Goal: Transaction & Acquisition: Book appointment/travel/reservation

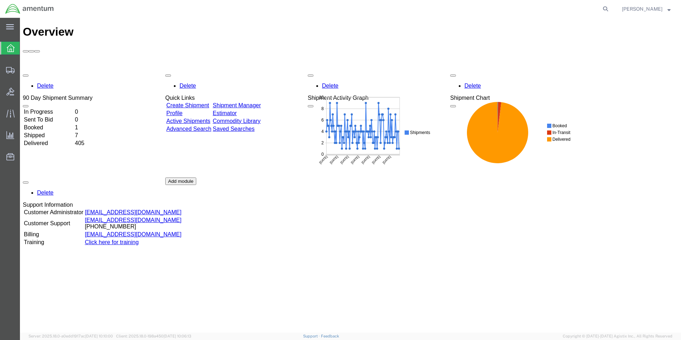
drag, startPoint x: 564, startPoint y: 8, endPoint x: 523, endPoint y: 7, distance: 41.0
click at [523, 7] on agx-global-search at bounding box center [498, 9] width 228 height 18
drag, startPoint x: 526, startPoint y: 7, endPoint x: 505, endPoint y: 6, distance: 21.4
click at [505, 6] on agx-global-search at bounding box center [498, 9] width 228 height 18
drag, startPoint x: 583, startPoint y: 7, endPoint x: 553, endPoint y: 5, distance: 30.4
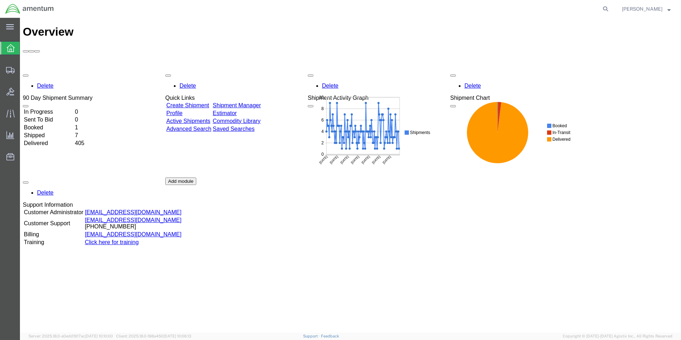
click at [553, 5] on agx-global-search at bounding box center [498, 9] width 228 height 18
drag, startPoint x: 578, startPoint y: 6, endPoint x: 550, endPoint y: 7, distance: 27.8
click at [550, 7] on agx-global-search at bounding box center [498, 9] width 228 height 18
drag, startPoint x: 596, startPoint y: 26, endPoint x: 498, endPoint y: 244, distance: 238.9
click at [498, 244] on div "Delete 90 Day Shipment Summary In Progress 0 Sent To Bid 0 Booked 1 Shipped 7 D…" at bounding box center [351, 178] width 656 height 214
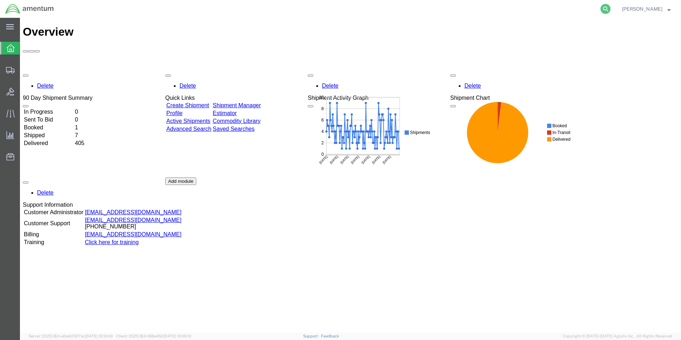
click at [601, 8] on icon at bounding box center [606, 9] width 10 height 10
click at [384, 9] on input "search" at bounding box center [492, 8] width 217 height 17
drag, startPoint x: 376, startPoint y: 1, endPoint x: 399, endPoint y: 11, distance: 24.4
paste input "[PHONE_NUMBER]"
type input "[PHONE_NUMBER]"
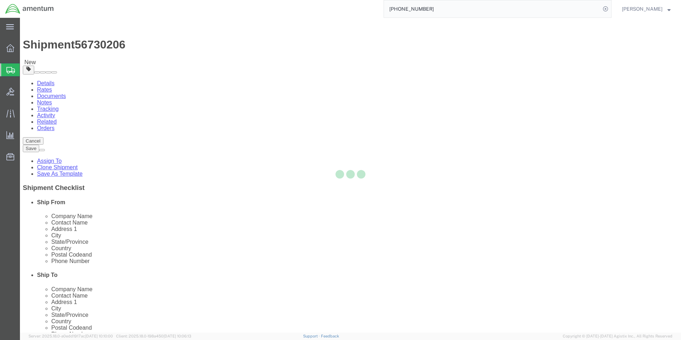
select select "42672"
select select
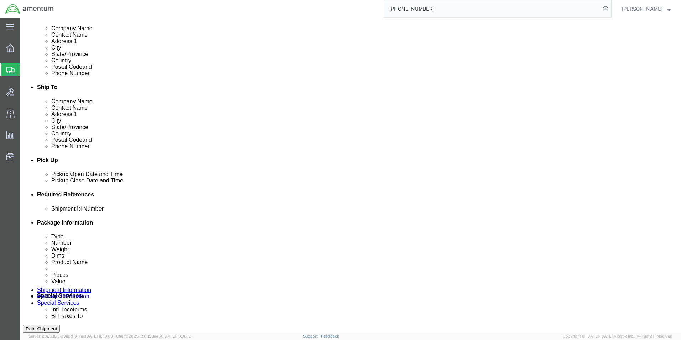
scroll to position [249, 0]
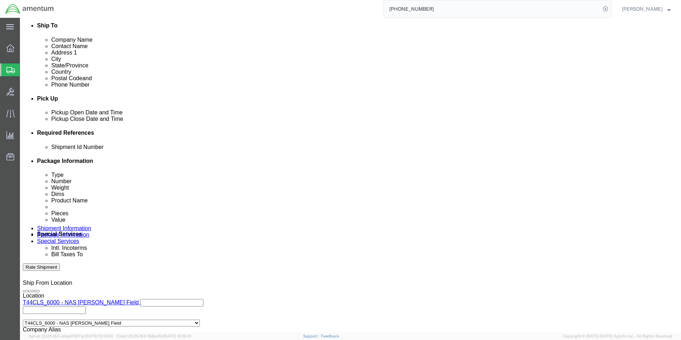
click button "Rate Shipment"
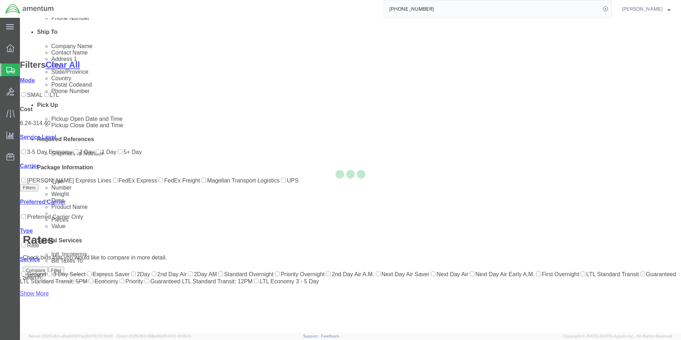
scroll to position [58, 0]
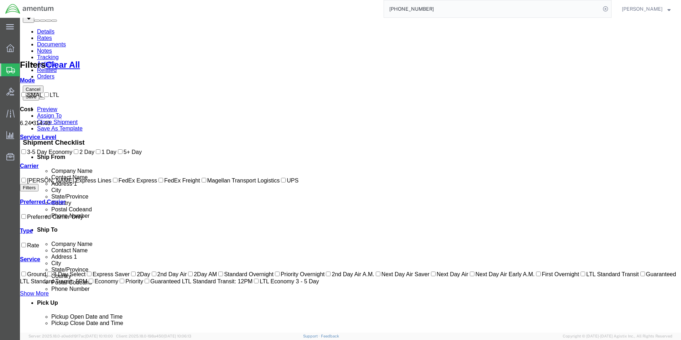
checkbox input "true"
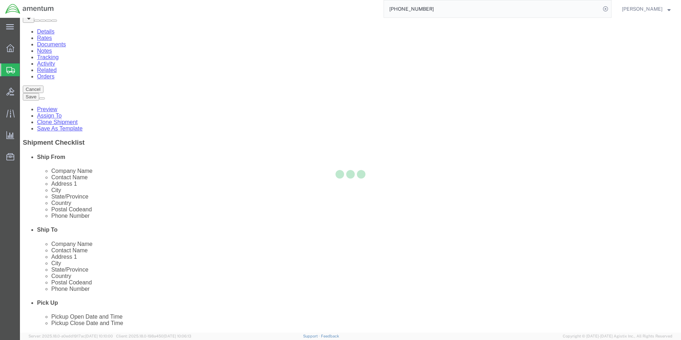
scroll to position [0, 0]
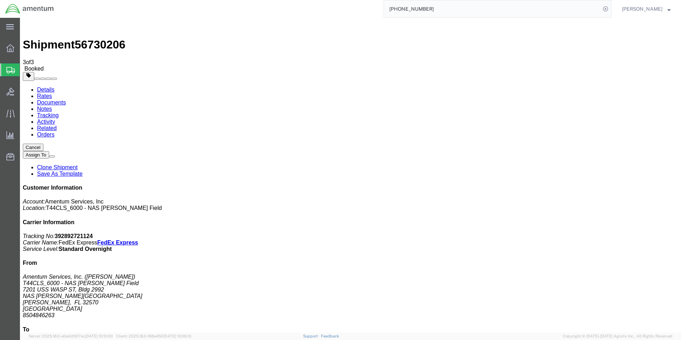
checkbox input "true"
